Goal: Transaction & Acquisition: Download file/media

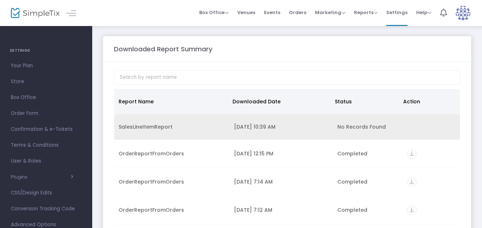
click at [319, 133] on td "9/25/2025 10:39 AM" at bounding box center [282, 127] width 104 height 26
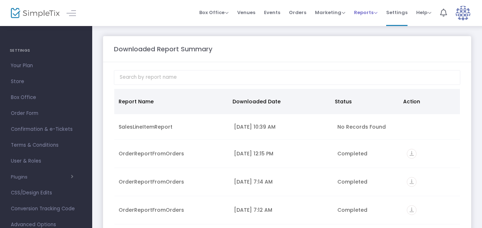
click at [363, 11] on span "Reports" at bounding box center [365, 12] width 23 height 7
click at [369, 36] on li "Sales Reports" at bounding box center [377, 38] width 47 height 14
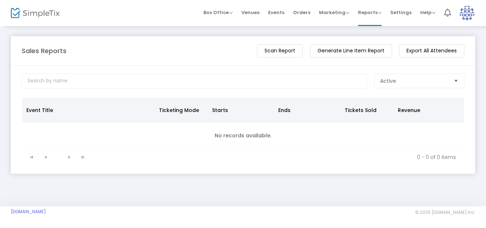
click at [340, 48] on m-button "Generate Line Item Report" at bounding box center [351, 50] width 82 height 13
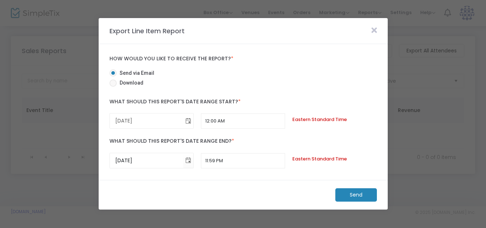
click at [189, 119] on span "Toggle calendar" at bounding box center [189, 121] width 12 height 12
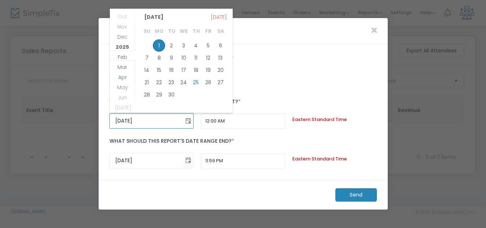
scroll to position [139912, 0]
click at [126, 57] on span "Feb" at bounding box center [122, 56] width 9 height 7
click at [124, 46] on span "2025" at bounding box center [122, 45] width 13 height 7
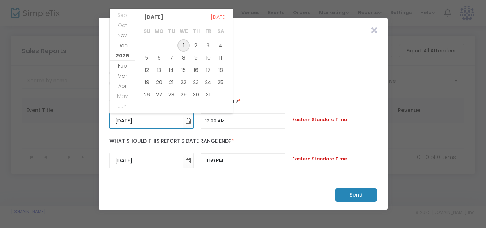
click at [181, 44] on span "1" at bounding box center [183, 45] width 12 height 12
type input "1/1/2025"
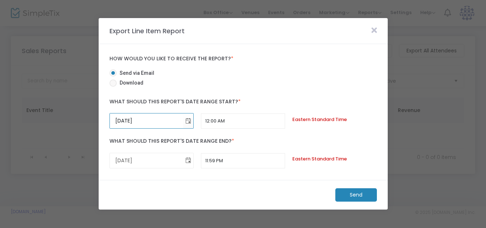
click at [188, 155] on span "Toggle calendar" at bounding box center [189, 161] width 12 height 12
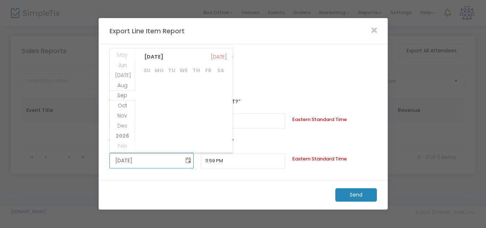
scroll to position [746, 0]
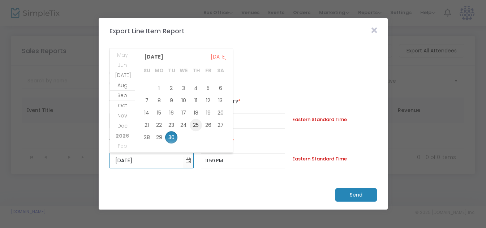
click at [198, 123] on span "25" at bounding box center [196, 125] width 12 height 12
type input "9/25/2025"
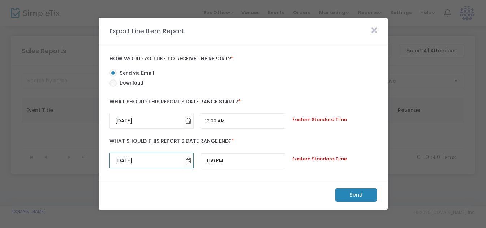
click at [129, 83] on span "Download" at bounding box center [130, 83] width 27 height 8
click at [113, 87] on input "Download" at bounding box center [113, 87] width 0 height 0
radio input "true"
click at [350, 195] on m-button "Download" at bounding box center [350, 194] width 54 height 13
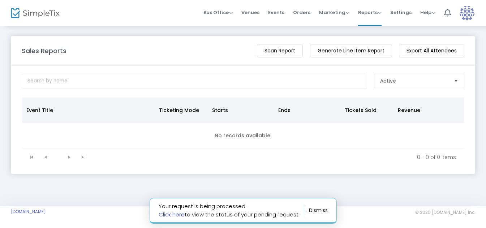
click at [171, 213] on link "Click here" at bounding box center [172, 215] width 26 height 8
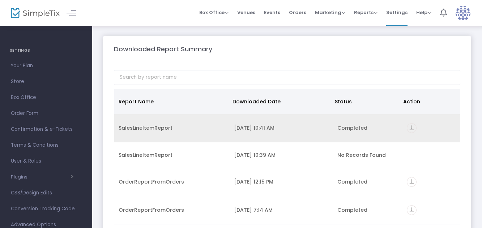
click at [415, 128] on icon "vertical_align_bottom" at bounding box center [412, 128] width 10 height 10
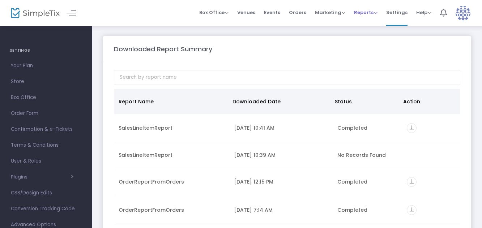
click at [366, 11] on span "Reports" at bounding box center [365, 12] width 23 height 7
click at [368, 36] on li "Sales Reports" at bounding box center [377, 38] width 47 height 14
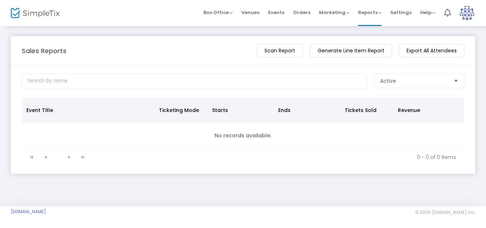
click at [356, 53] on m-button "Generate Line Item Report" at bounding box center [351, 50] width 82 height 13
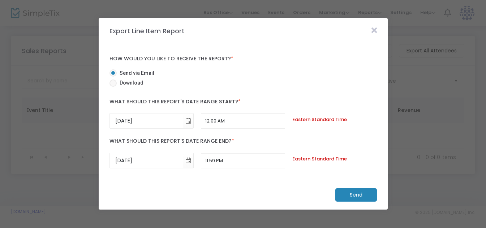
click at [125, 84] on span "Download" at bounding box center [130, 83] width 27 height 8
click at [113, 87] on input "Download" at bounding box center [113, 87] width 0 height 0
radio input "true"
click at [191, 119] on span "Toggle calendar" at bounding box center [189, 121] width 12 height 12
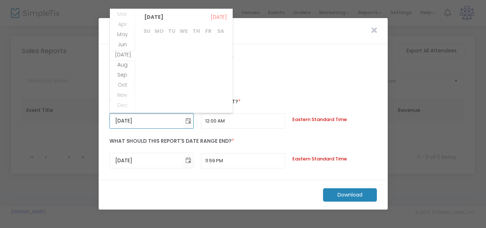
scroll to position [138914, 0]
click at [124, 33] on span "2024" at bounding box center [123, 33] width 14 height 7
click at [160, 44] on span "1" at bounding box center [159, 45] width 12 height 12
type input "[DATE]"
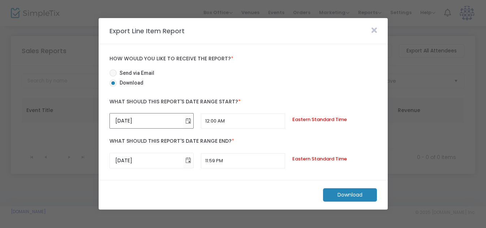
click at [348, 194] on m-button "Download" at bounding box center [350, 194] width 54 height 13
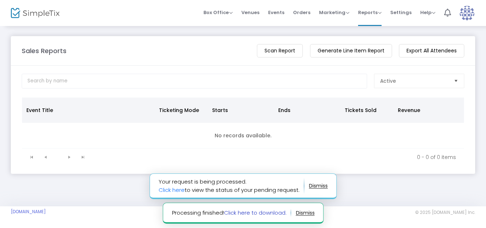
click at [264, 211] on link "Click here to download." at bounding box center [255, 213] width 63 height 8
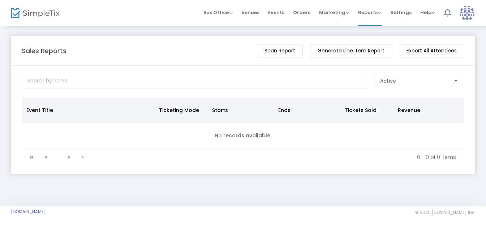
click at [473, 12] on img at bounding box center [467, 13] width 15 height 15
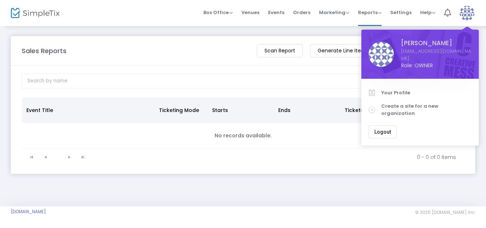
click at [380, 129] on span "Logout" at bounding box center [382, 132] width 17 height 6
